Goal: Information Seeking & Learning: Understand process/instructions

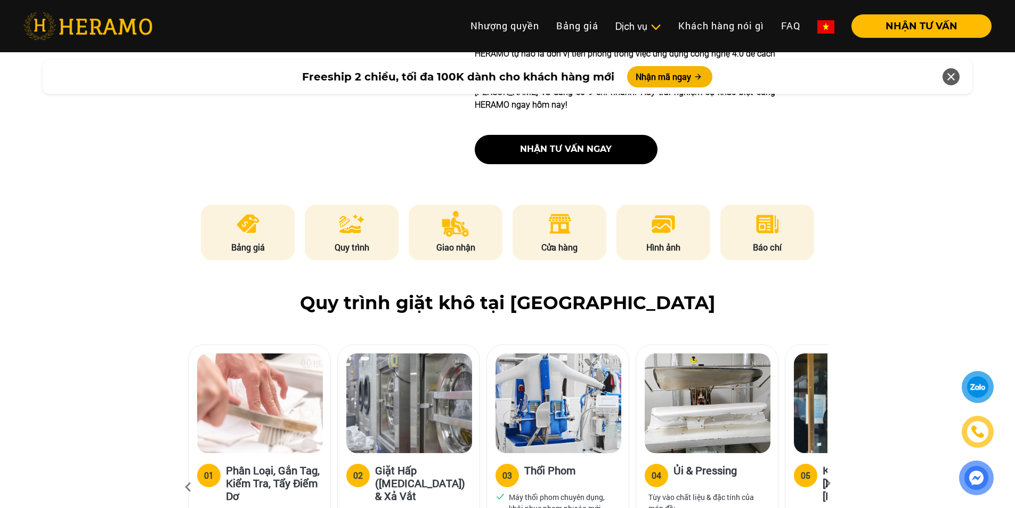
scroll to position [480, 0]
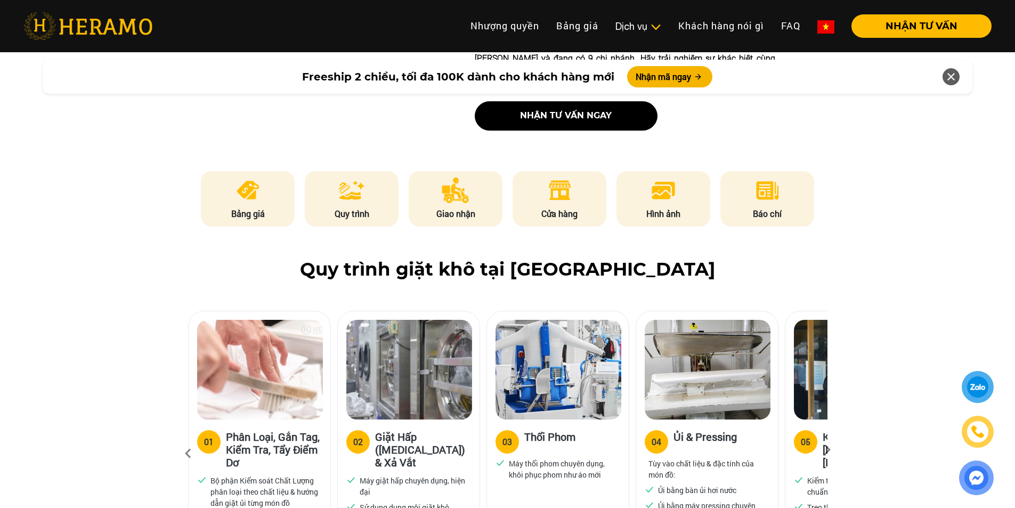
click at [444, 258] on h2 "Quy trình giặt khô tại [GEOGRAPHIC_DATA]" at bounding box center [507, 269] width 968 height 22
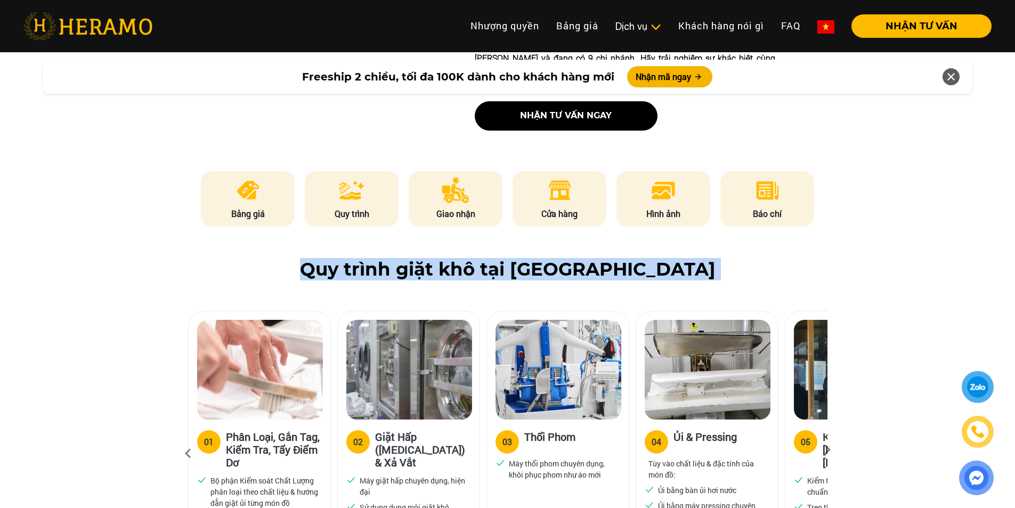
drag, startPoint x: 444, startPoint y: 235, endPoint x: 451, endPoint y: 239, distance: 8.3
click at [445, 258] on h2 "Quy trình giặt khô tại [GEOGRAPHIC_DATA]" at bounding box center [507, 269] width 968 height 22
click at [451, 258] on h2 "Quy trình giặt khô tại [GEOGRAPHIC_DATA]" at bounding box center [507, 269] width 968 height 22
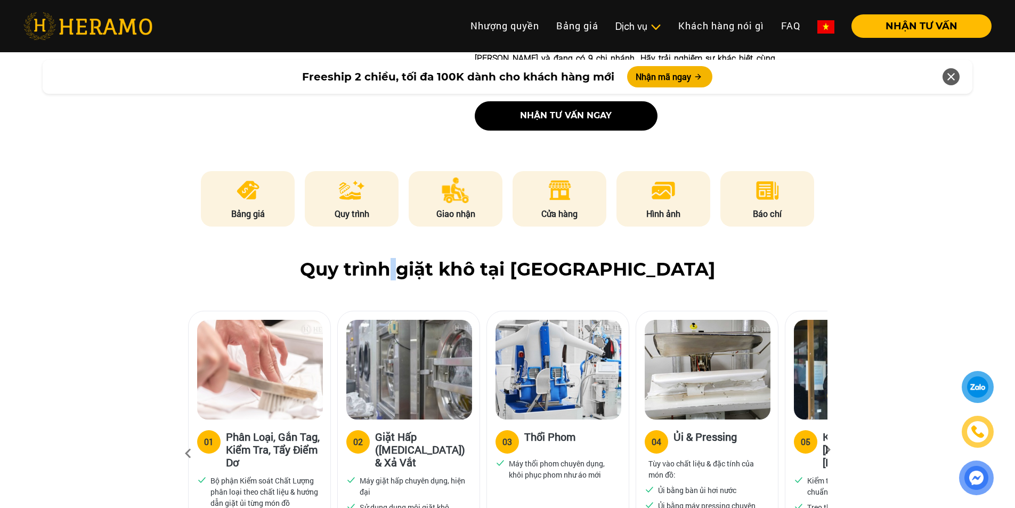
click at [451, 258] on h2 "Quy trình giặt khô tại [GEOGRAPHIC_DATA]" at bounding box center [507, 269] width 968 height 22
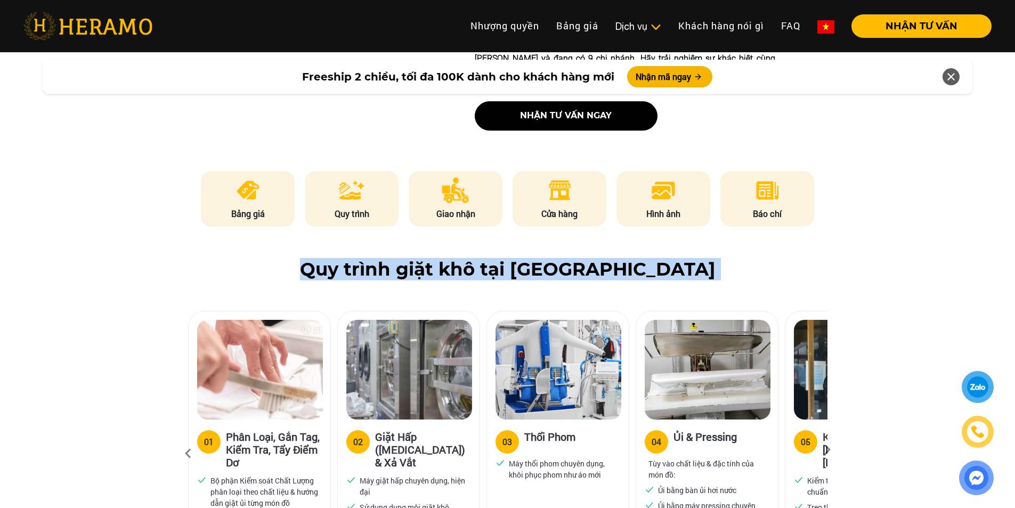
click at [451, 258] on h2 "Quy trình giặt khô tại [GEOGRAPHIC_DATA]" at bounding box center [507, 269] width 968 height 22
click at [455, 258] on h2 "Quy trình giặt khô tại [GEOGRAPHIC_DATA]" at bounding box center [507, 269] width 968 height 22
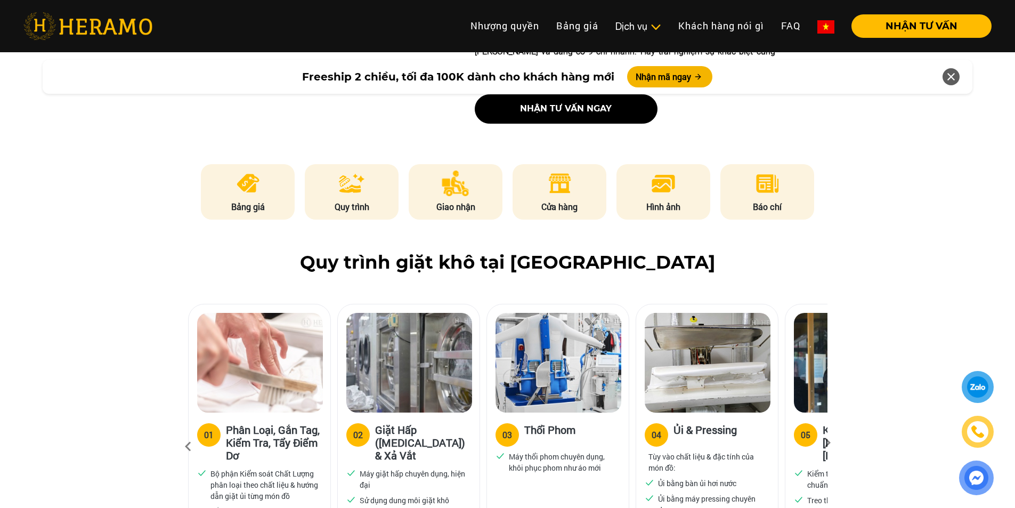
scroll to position [533, 0]
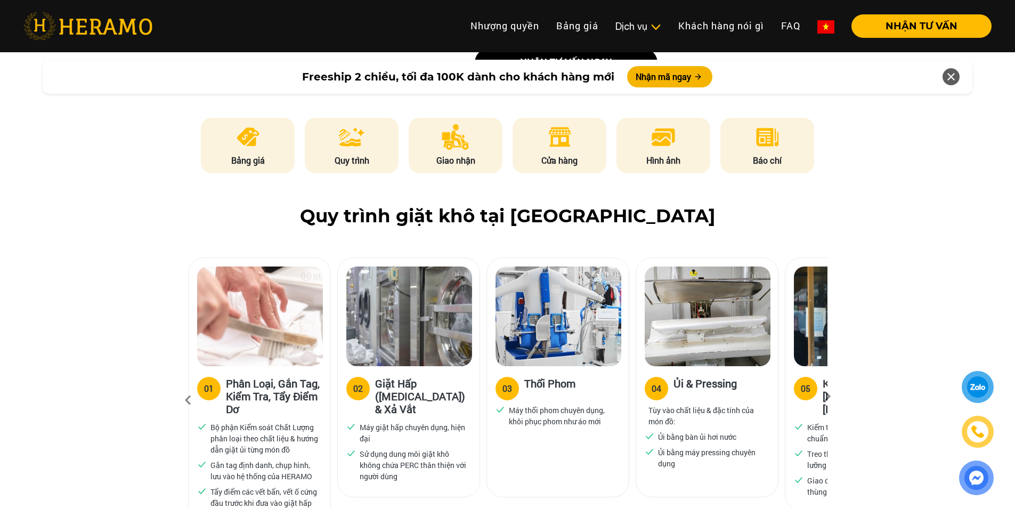
click at [826, 396] on icon at bounding box center [827, 399] width 19 height 7
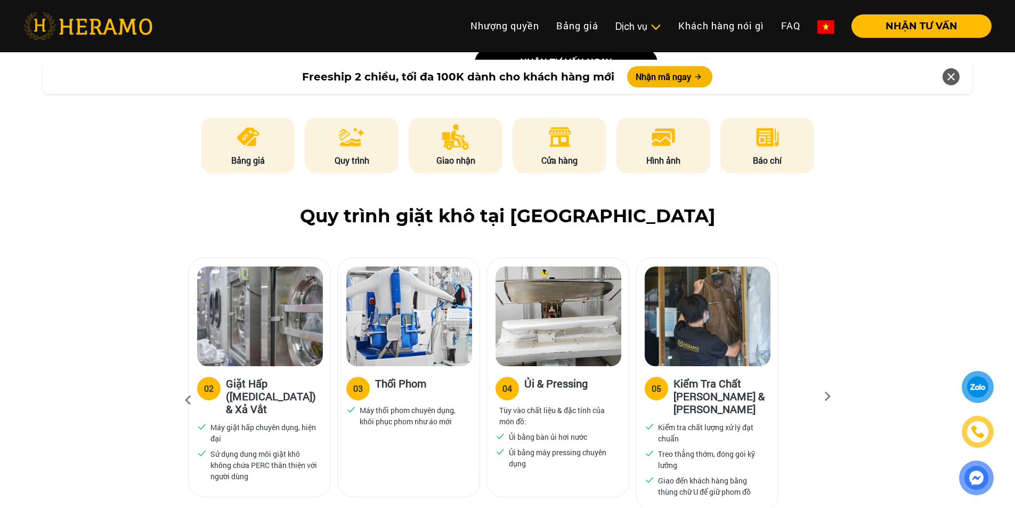
click at [14, 269] on div "Quy trình giặt khô tại [GEOGRAPHIC_DATA] 01 Phân Loại, Gắn Tag, Kiểm Tra, Tẩy Đ…" at bounding box center [507, 374] width 1015 height 338
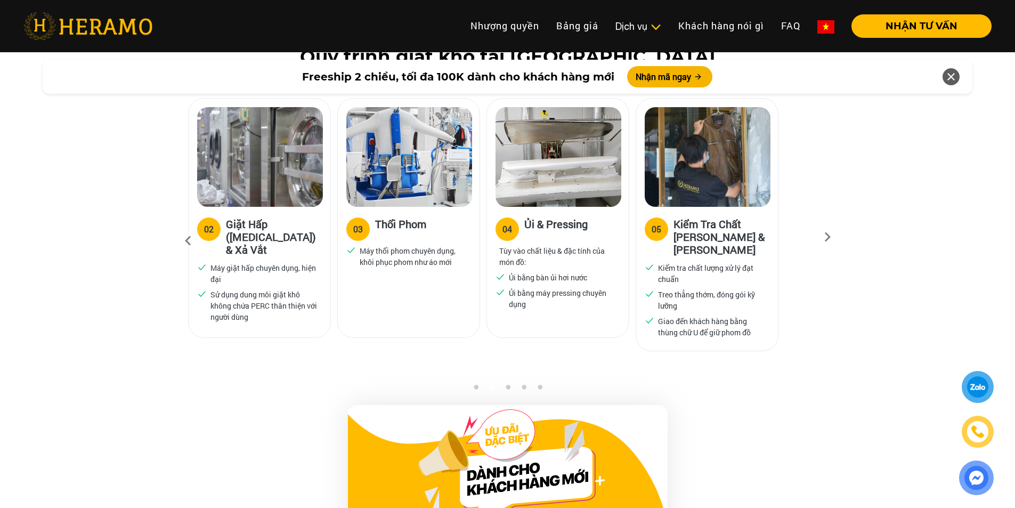
scroll to position [480, 0]
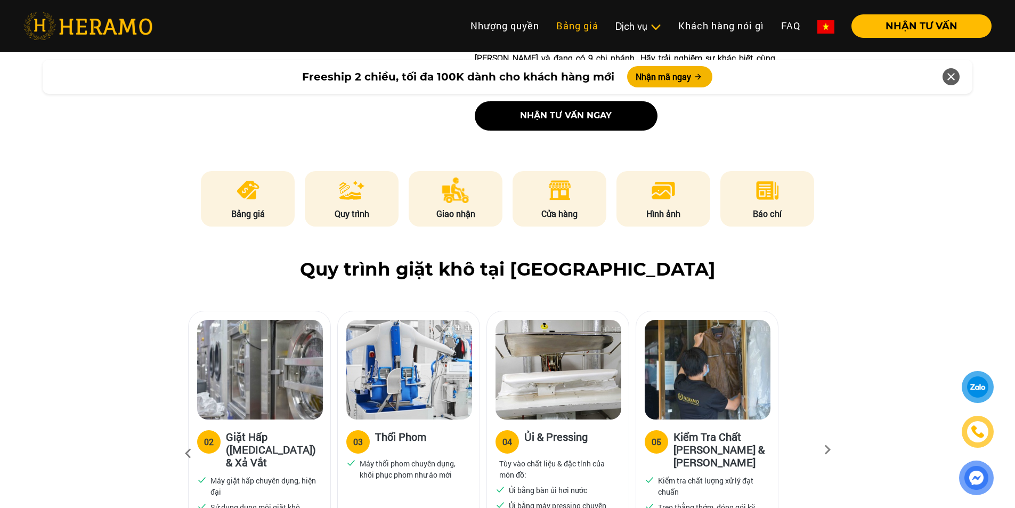
click at [585, 19] on link "Bảng giá" at bounding box center [577, 25] width 59 height 23
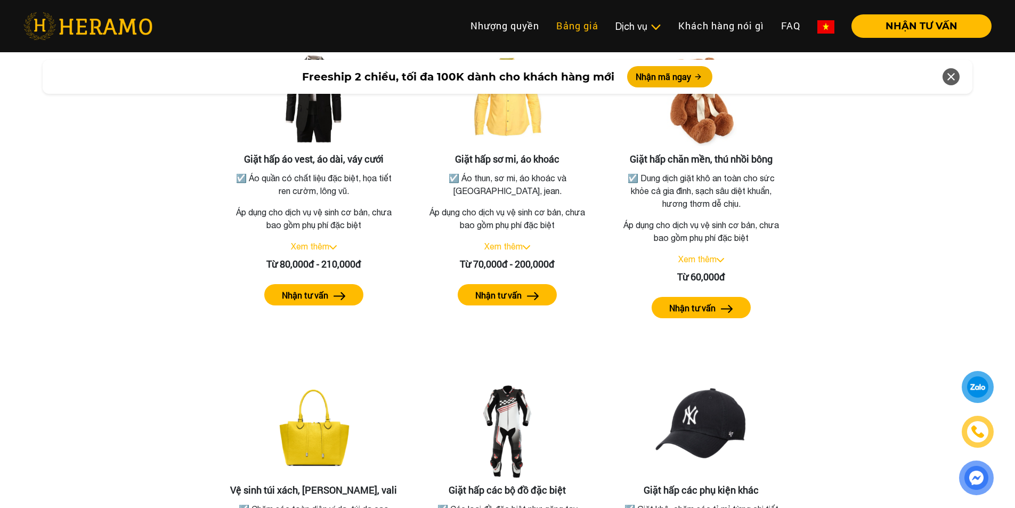
scroll to position [1964, 0]
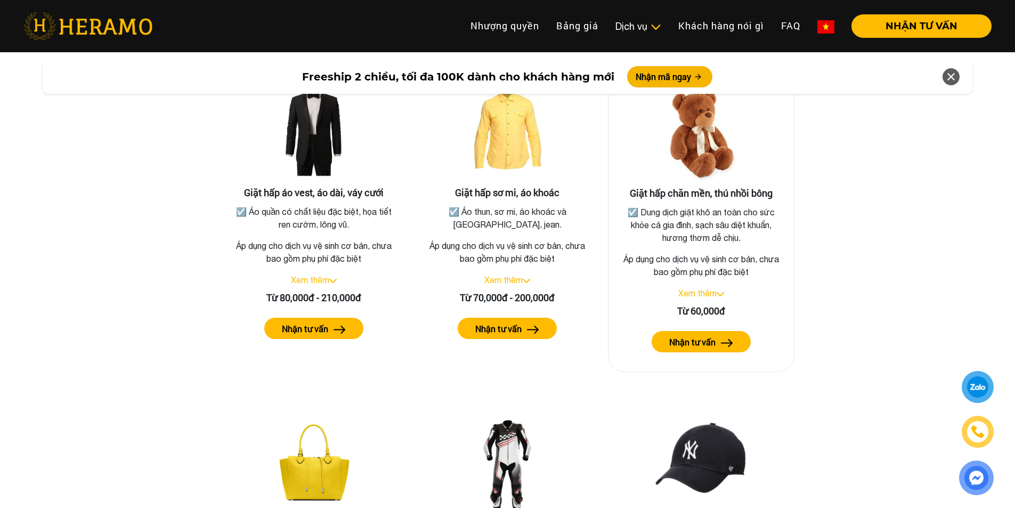
click at [690, 206] on p "☑️ Dung dịch giặt khô an toàn cho sức khỏe cả gia đình, sạch sâu diệt khuẩn, hư…" at bounding box center [701, 225] width 164 height 38
click at [699, 206] on p "☑️ Dung dịch giặt khô an toàn cho sức khỏe cả gia đình, sạch sâu diệt khuẩn, hư…" at bounding box center [701, 225] width 164 height 38
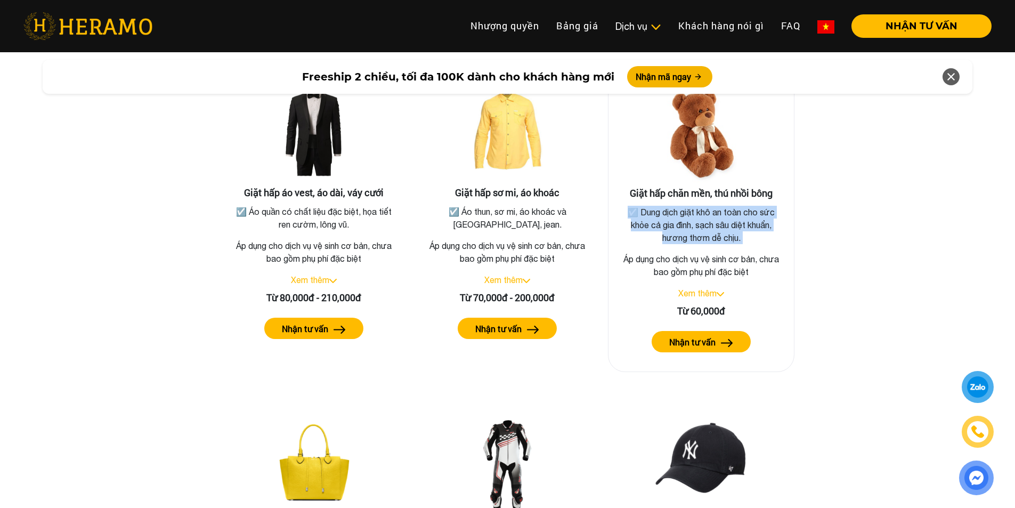
click at [699, 206] on p "☑️ Dung dịch giặt khô an toàn cho sức khỏe cả gia đình, sạch sâu diệt khuẩn, hư…" at bounding box center [701, 225] width 164 height 38
click at [710, 206] on p "☑️ Dung dịch giặt khô an toàn cho sức khỏe cả gia đình, sạch sâu diệt khuẩn, hư…" at bounding box center [701, 225] width 164 height 38
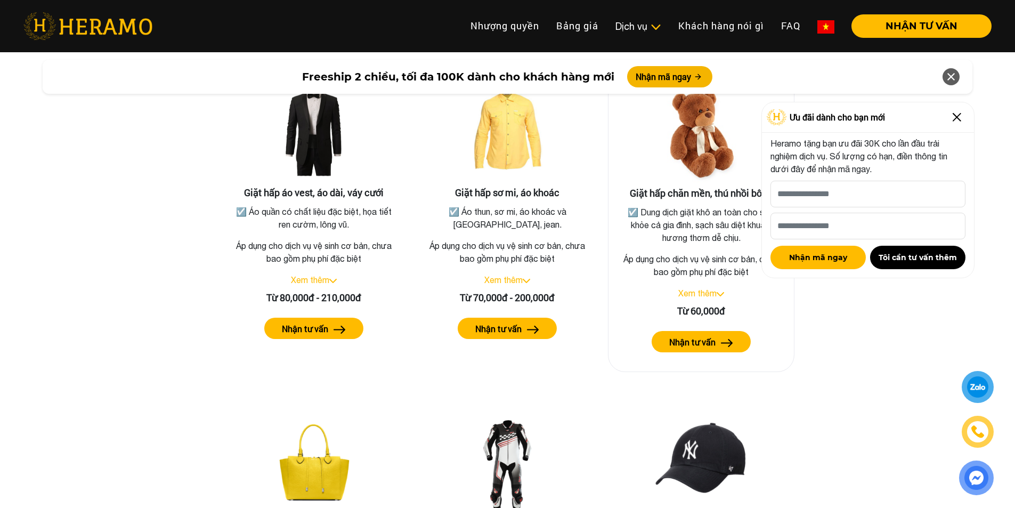
scroll to position [1911, 0]
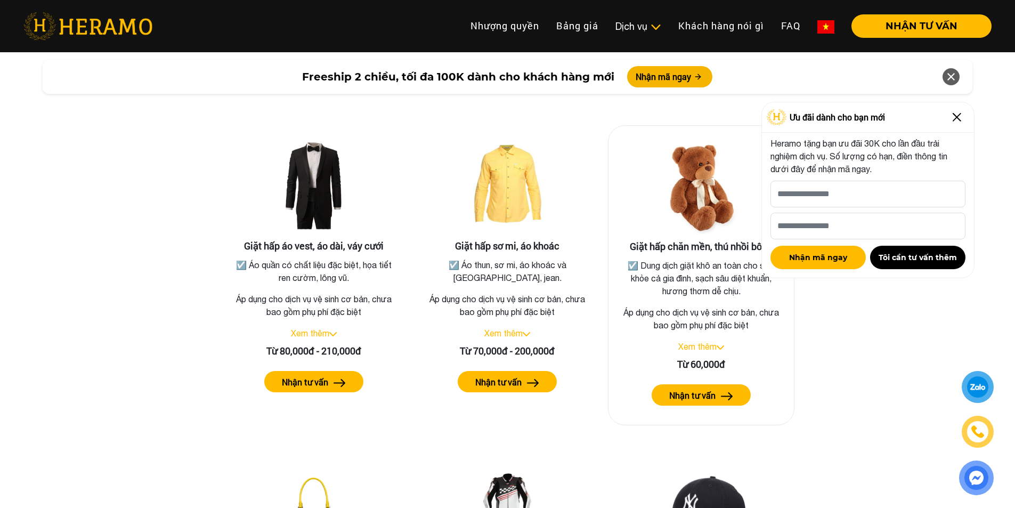
click at [719, 345] on img at bounding box center [719, 347] width 7 height 4
click at [713, 306] on p "Áp dụng cho dịch vụ vệ sinh cơ bản, chưa bao gồm phụ phí đặc biệt" at bounding box center [701, 319] width 168 height 26
click at [713, 270] on p "☑️ Dung dịch giặt khô an toàn cho sức khỏe cả gia đình, sạch sâu diệt khuẩn, hư…" at bounding box center [701, 278] width 164 height 38
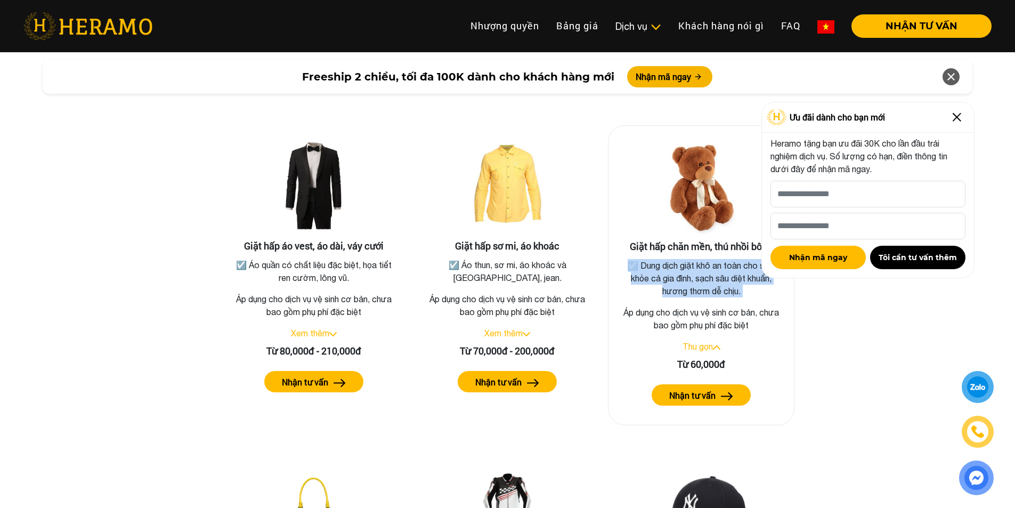
drag, startPoint x: 713, startPoint y: 270, endPoint x: 722, endPoint y: 273, distance: 10.1
click at [715, 270] on p "☑️ Dung dịch giặt khô an toàn cho sức khỏe cả gia đình, sạch sâu diệt khuẩn, hư…" at bounding box center [701, 278] width 164 height 38
click at [722, 273] on p "☑️ Dung dịch giặt khô an toàn cho sức khỏe cả gia đình, sạch sâu diệt khuẩn, hư…" at bounding box center [701, 278] width 164 height 38
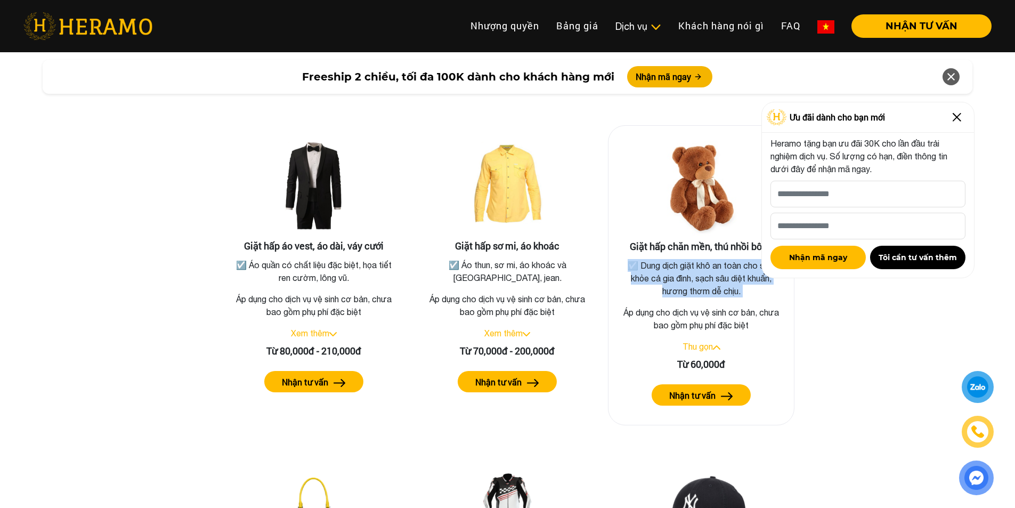
click at [725, 273] on p "☑️ Dung dịch giặt khô an toàn cho sức khỏe cả gia đình, sạch sâu diệt khuẩn, hư…" at bounding box center [701, 278] width 164 height 38
click at [711, 384] on button "Nhận tư vấn" at bounding box center [700, 394] width 99 height 21
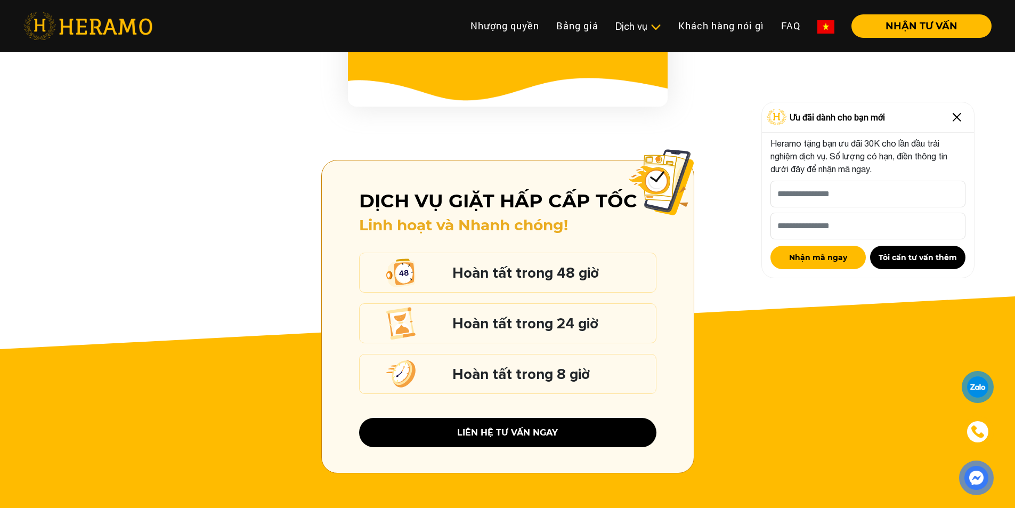
scroll to position [1165, 0]
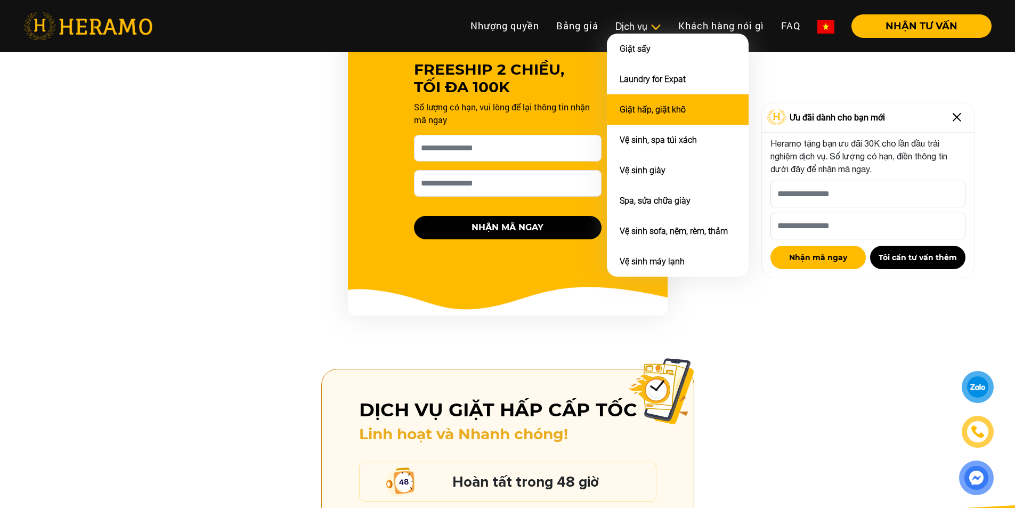
click at [640, 109] on link "Giặt hấp, giặt khô" at bounding box center [652, 109] width 66 height 10
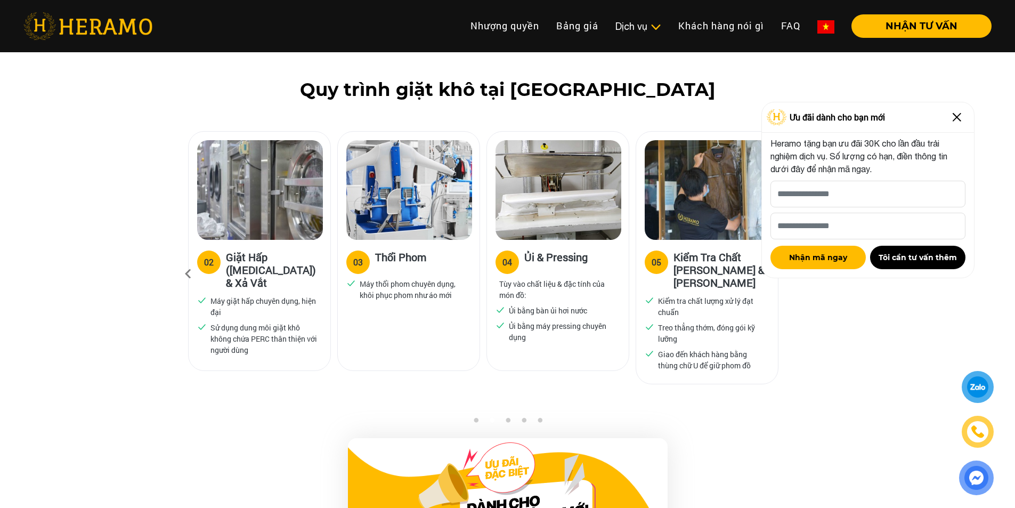
click at [510, 256] on div "04" at bounding box center [507, 262] width 10 height 13
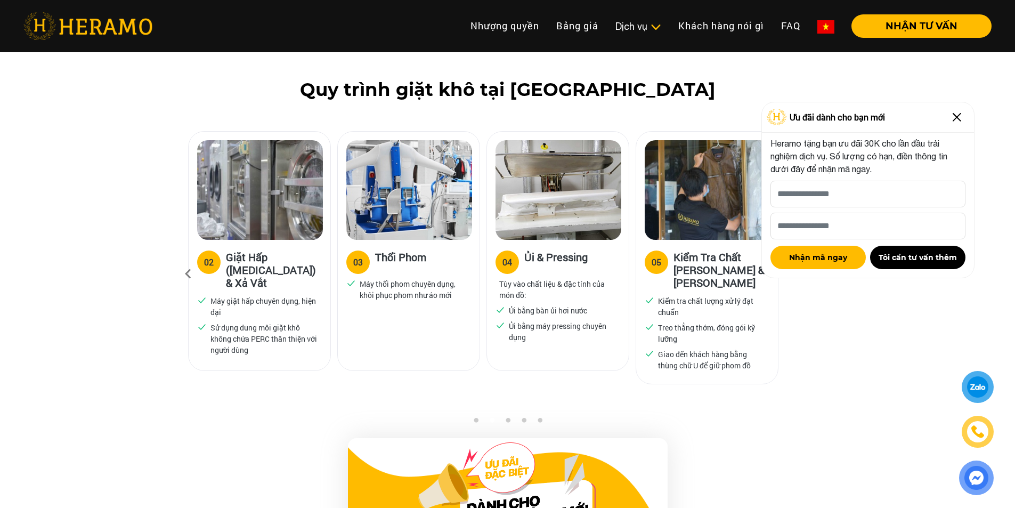
click at [509, 256] on div "04" at bounding box center [507, 262] width 10 height 13
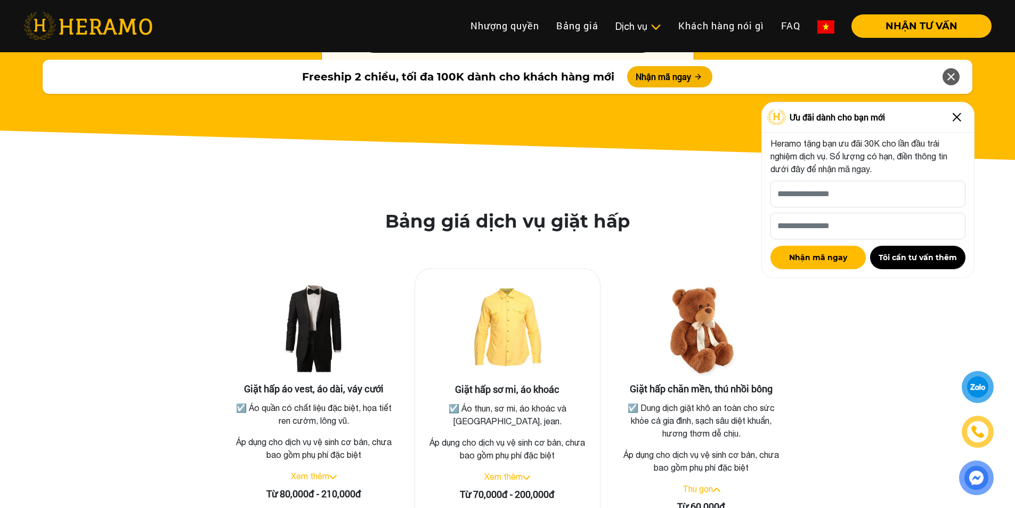
scroll to position [1991, 0]
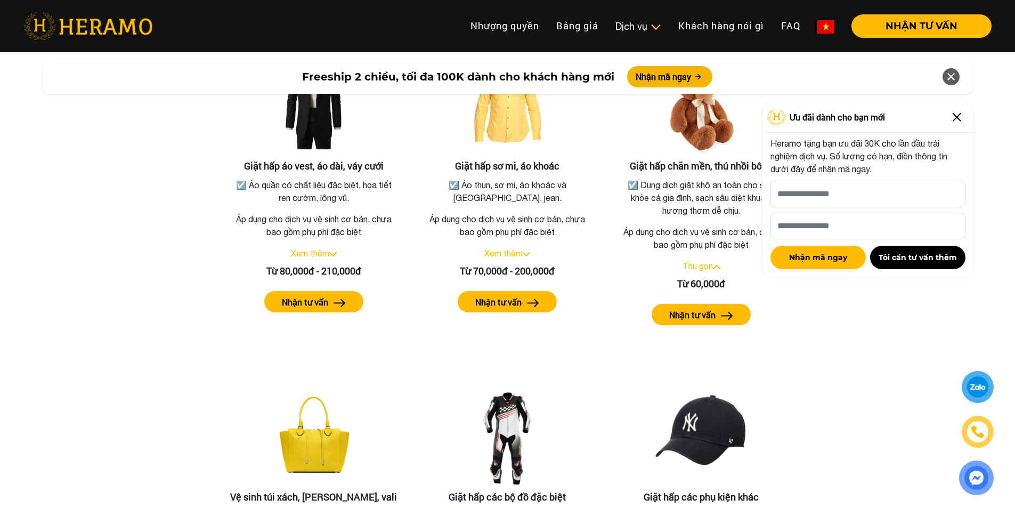
drag, startPoint x: 852, startPoint y: 296, endPoint x: 846, endPoint y: 297, distance: 6.0
click at [852, 296] on div "Bảng giá dịch vụ giặt hấp Giặt hấp áo vest, áo dài, váy cưới ☑️ Áo quần có chất…" at bounding box center [508, 331] width 998 height 687
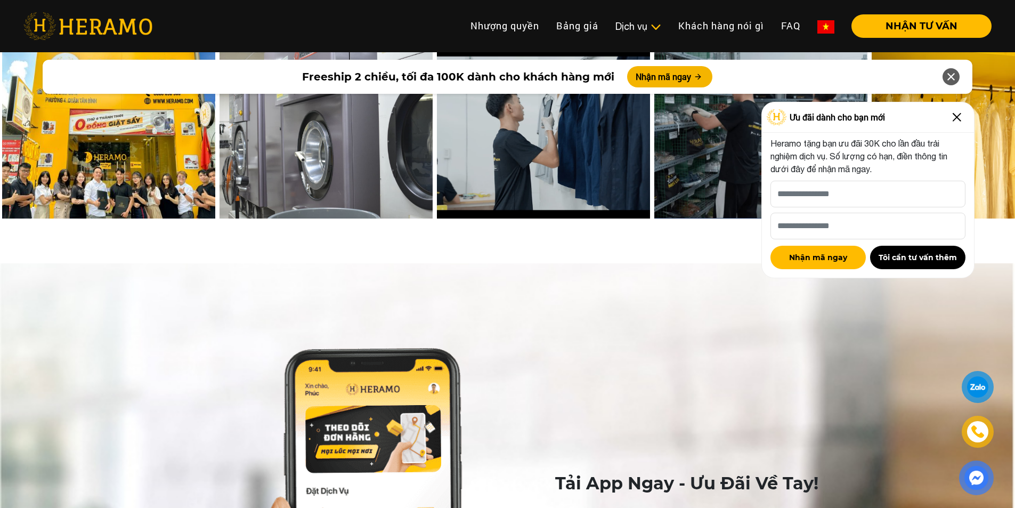
scroll to position [4654, 0]
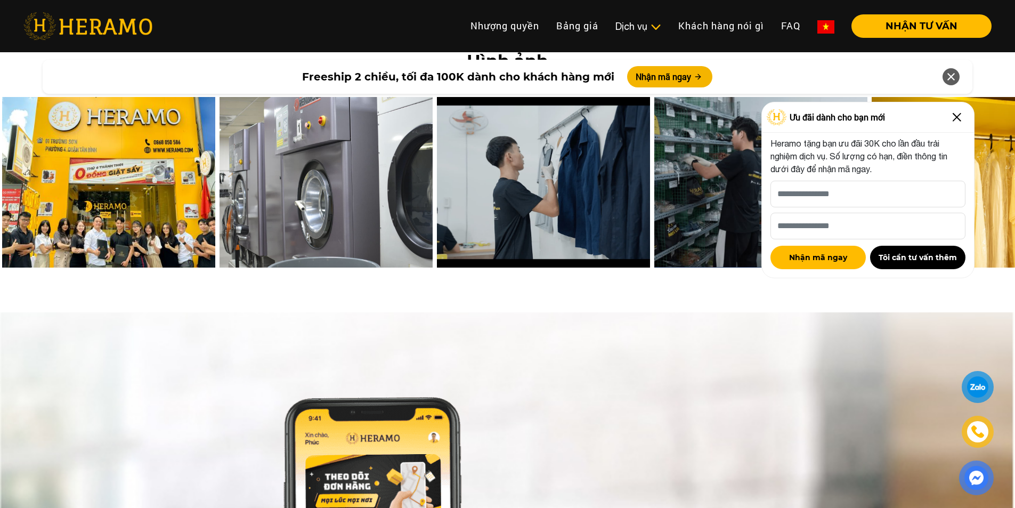
click at [959, 115] on img at bounding box center [956, 117] width 17 height 17
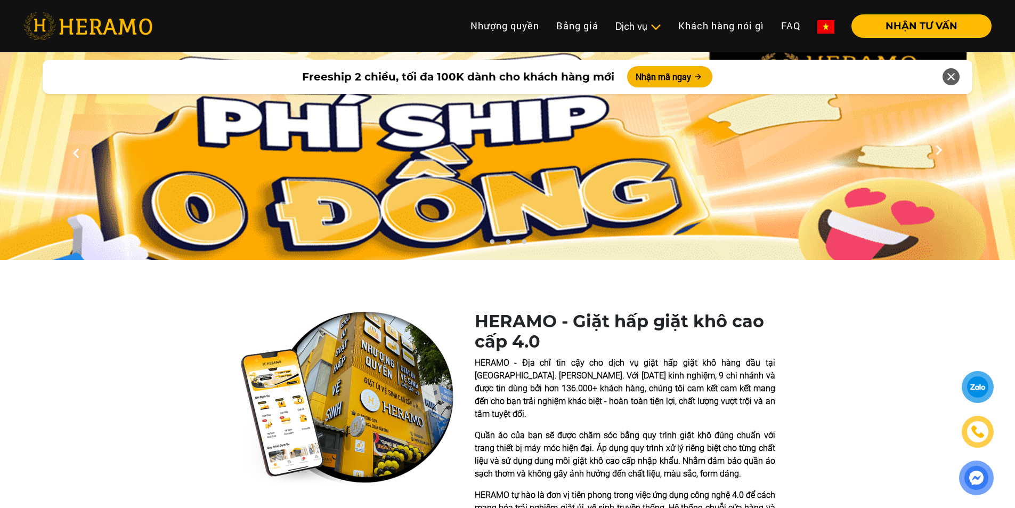
scroll to position [0, 0]
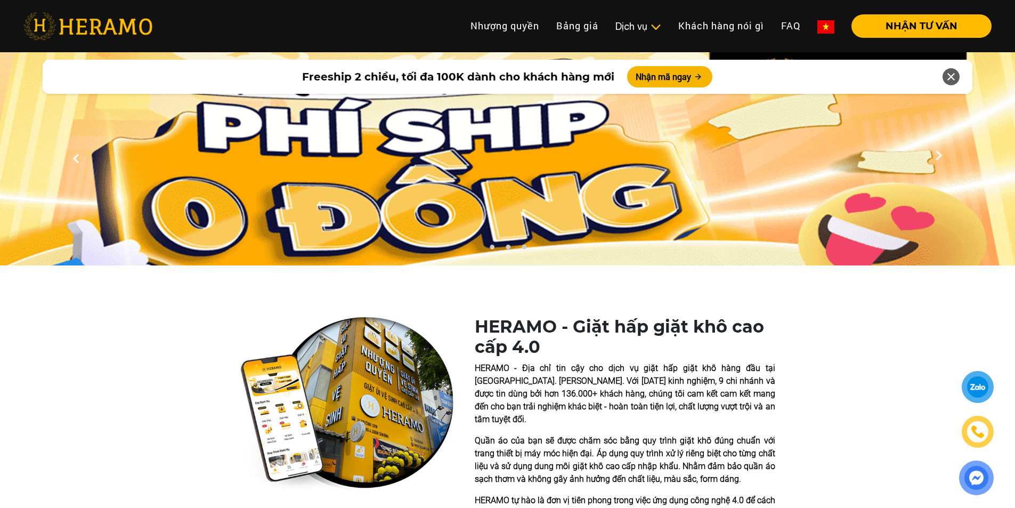
click at [567, 319] on h1 "HERAMO - Giặt hấp giặt khô cao cấp 4.0" at bounding box center [625, 336] width 300 height 41
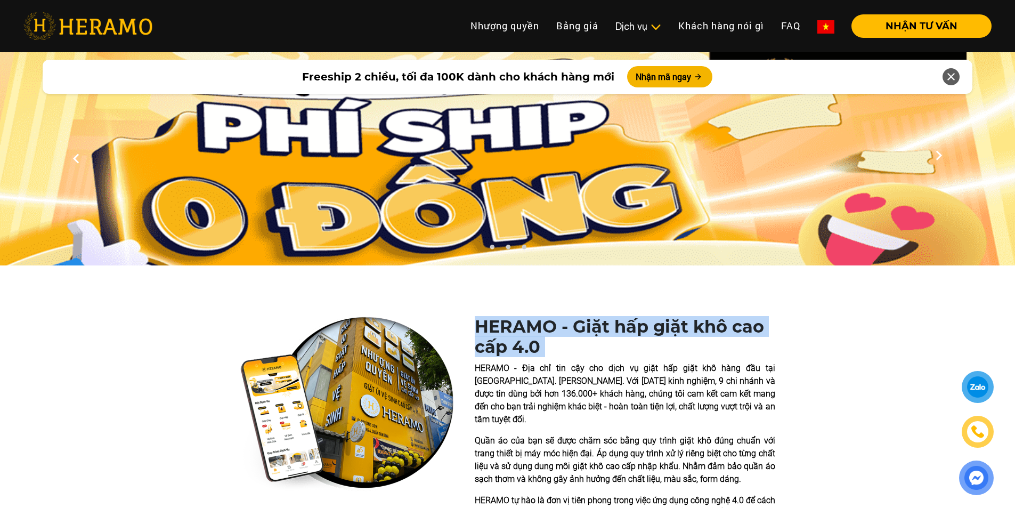
click at [567, 319] on h1 "HERAMO - Giặt hấp giặt khô cao cấp 4.0" at bounding box center [625, 336] width 300 height 41
drag, startPoint x: 612, startPoint y: 322, endPoint x: 717, endPoint y: 202, distance: 159.6
click at [613, 322] on h1 "HERAMO - Giặt hấp giặt khô cao cấp 4.0" at bounding box center [625, 336] width 300 height 41
